Goal: Task Accomplishment & Management: Manage account settings

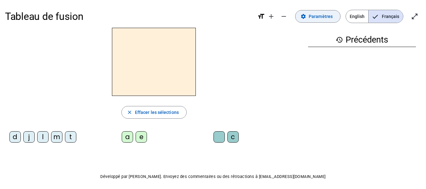
click at [320, 17] on span "Paramètres" at bounding box center [321, 17] width 24 height 8
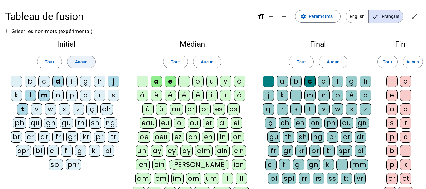
click at [86, 62] on span "Aucun" at bounding box center [81, 62] width 13 height 8
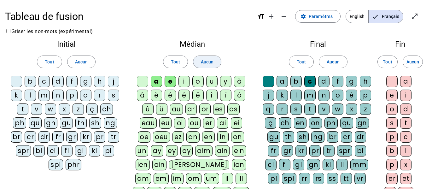
click at [210, 62] on span "Aucun" at bounding box center [207, 62] width 13 height 8
click at [337, 57] on span at bounding box center [333, 61] width 28 height 15
click at [31, 96] on div "l" at bounding box center [30, 95] width 11 height 11
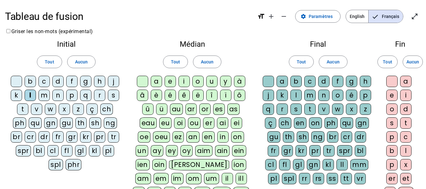
click at [22, 112] on div "t" at bounding box center [22, 109] width 11 height 11
click at [56, 83] on div "d" at bounding box center [57, 81] width 11 height 11
click at [155, 82] on div "a" at bounding box center [156, 81] width 11 height 11
click at [172, 80] on div "e" at bounding box center [170, 81] width 11 height 11
click at [214, 80] on div "u" at bounding box center [211, 81] width 11 height 11
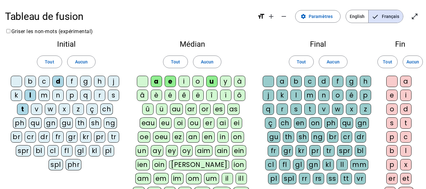
click at [310, 81] on div "c" at bounding box center [310, 81] width 11 height 11
click at [267, 81] on div at bounding box center [268, 81] width 11 height 11
click at [412, 15] on mat-icon "open_in_full" at bounding box center [415, 17] width 8 height 8
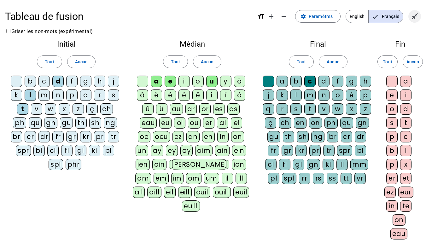
click at [412, 17] on mat-icon "close_fullscreen" at bounding box center [415, 17] width 8 height 8
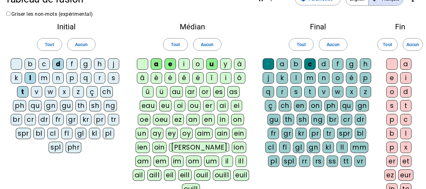
scroll to position [151, 0]
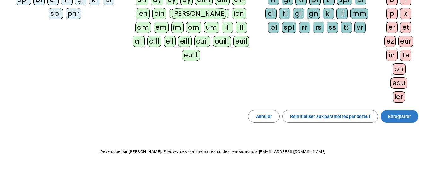
click at [397, 114] on span "Enregistrer" at bounding box center [400, 117] width 23 height 8
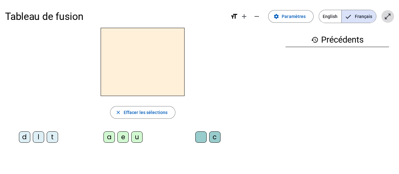
click at [389, 19] on mat-icon "open_in_full" at bounding box center [388, 17] width 8 height 8
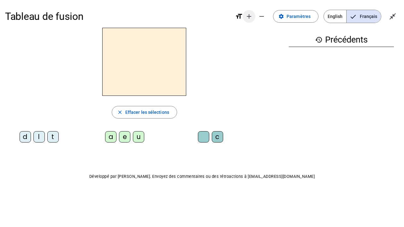
click at [247, 18] on mat-icon "add" at bounding box center [249, 17] width 8 height 8
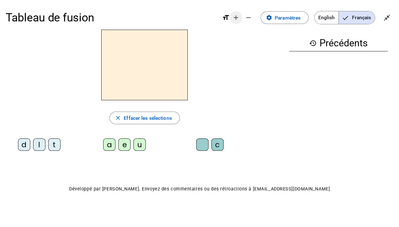
click at [237, 21] on span "Augmenter la taille de la police" at bounding box center [236, 17] width 15 height 15
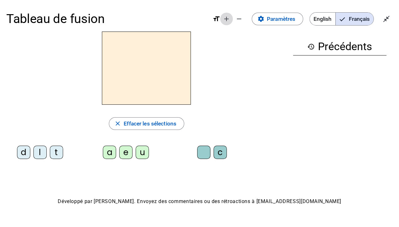
click at [227, 22] on mat-icon "add" at bounding box center [227, 19] width 8 height 8
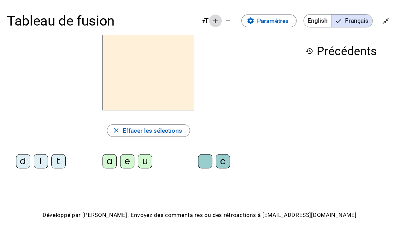
click at [215, 22] on mat-icon "add" at bounding box center [216, 21] width 8 height 8
